Goal: Check status: Check status

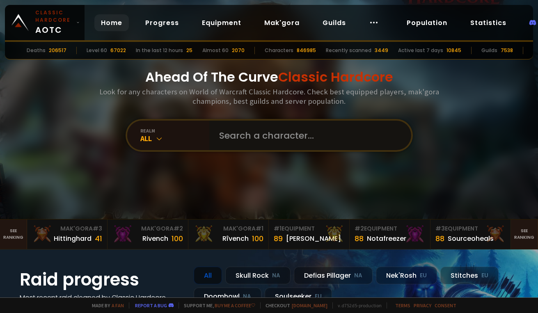
click at [226, 139] on input "text" at bounding box center [307, 136] width 187 height 30
type input "mcbeardson"
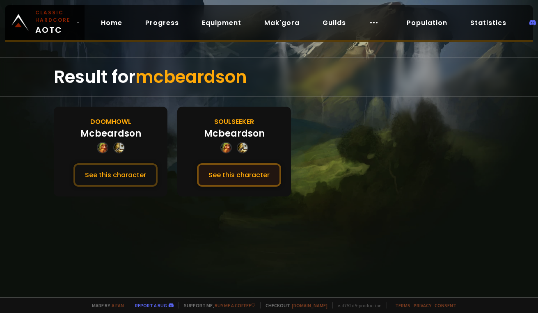
click at [222, 178] on button "See this character" at bounding box center [239, 174] width 84 height 23
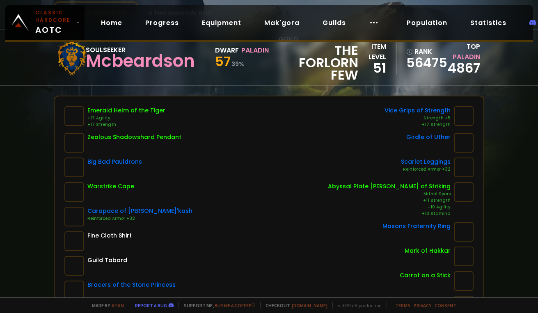
scroll to position [94, 0]
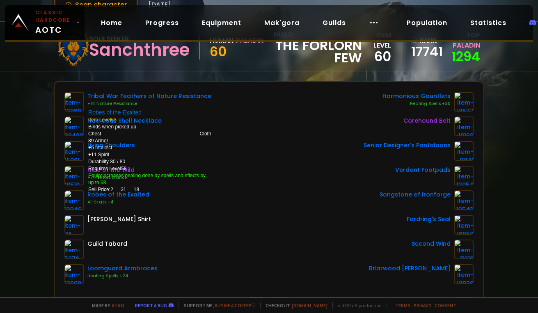
scroll to position [68, 0]
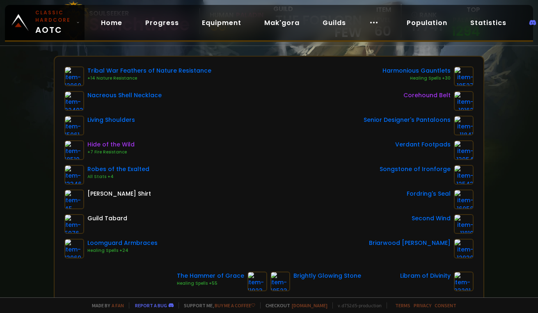
scroll to position [91, 0]
